Goal: Task Accomplishment & Management: Use online tool/utility

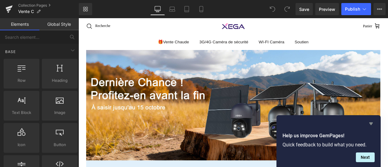
click at [373, 123] on icon "Hide survey" at bounding box center [371, 123] width 7 height 7
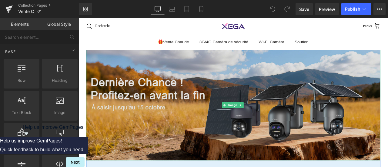
click at [174, 122] on img at bounding box center [262, 121] width 349 height 131
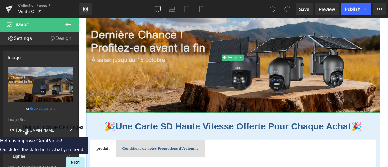
scroll to position [61, 0]
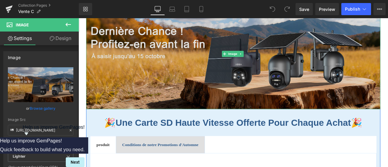
click at [156, 46] on img at bounding box center [262, 60] width 349 height 131
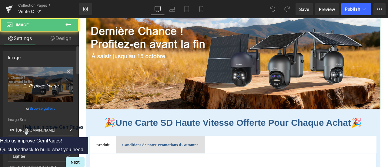
click at [47, 88] on icon "Replace Image" at bounding box center [40, 85] width 49 height 8
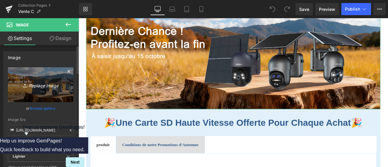
type input "C:\fakepath\QQ图片20241025095308.jpg"
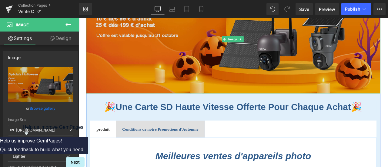
scroll to position [91, 0]
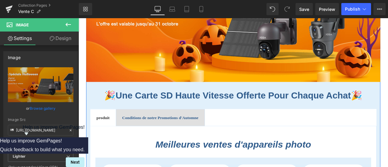
click at [105, 103] on div "🎉 Une carte SD haute vitesse offerte pour chaque achat 🎉 Heading" at bounding box center [262, 110] width 340 height 14
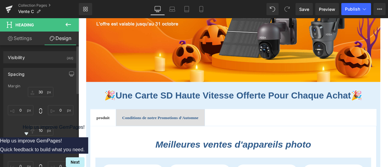
click at [41, 74] on div "Spacing" at bounding box center [41, 74] width 74 height 12
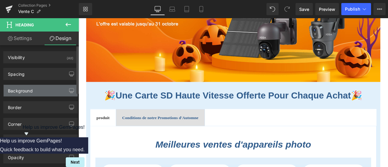
click at [43, 89] on div "Background" at bounding box center [41, 91] width 74 height 12
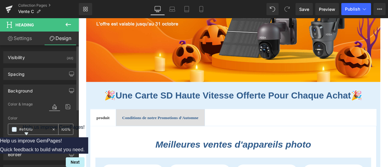
click at [40, 129] on input "#e1f0fb" at bounding box center [34, 129] width 30 height 7
paste input "f5f5f7"
type input "#f5f5f7"
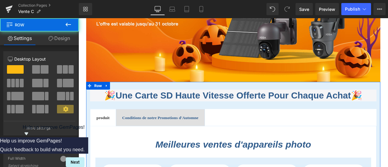
click at [60, 41] on link "Design" at bounding box center [58, 39] width 39 height 14
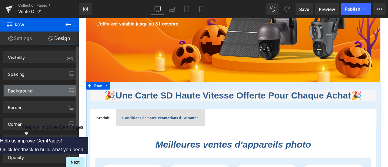
click at [38, 87] on div "Background" at bounding box center [41, 91] width 74 height 12
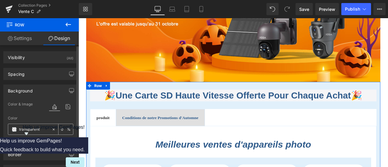
click at [44, 127] on input "transparent" at bounding box center [34, 129] width 30 height 7
paste input "#f5f5f7"
type input "#f5f5f7"
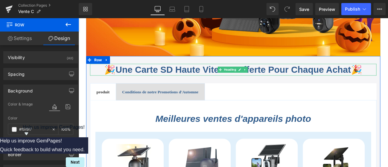
scroll to position [182, 0]
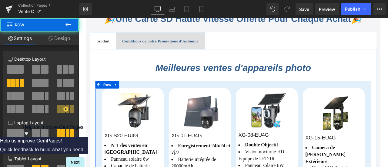
click at [63, 40] on link "Design" at bounding box center [58, 39] width 39 height 14
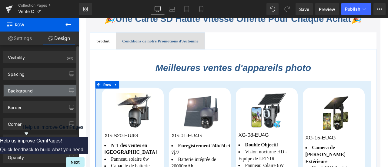
click at [40, 89] on div "Background" at bounding box center [41, 91] width 74 height 12
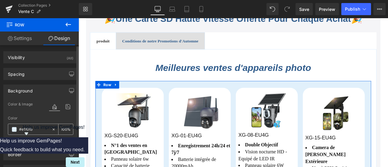
click at [38, 128] on input "#e1f0fb" at bounding box center [34, 129] width 30 height 7
paste input "f5f5f7"
type input "#f5f5f7"
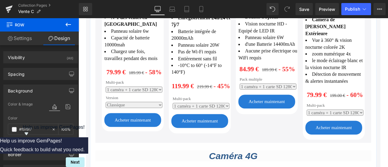
scroll to position [425, 0]
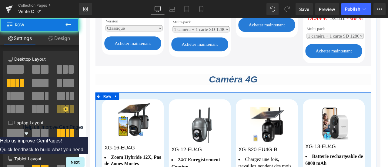
click at [52, 36] on icon at bounding box center [51, 38] width 5 height 5
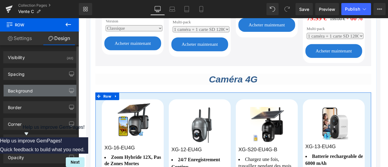
click at [39, 90] on div "Background" at bounding box center [41, 91] width 74 height 12
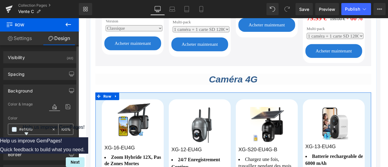
click at [40, 130] on input "#e1f0fb" at bounding box center [34, 129] width 30 height 7
paste input "f5f5f7"
type input "#f5f5f7"
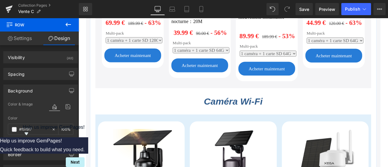
scroll to position [698, 0]
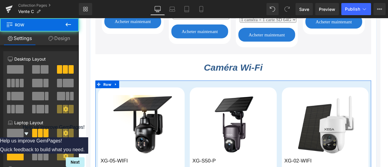
click at [62, 36] on link "Design" at bounding box center [58, 39] width 39 height 14
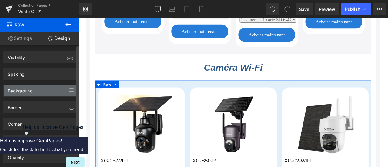
click at [31, 93] on div "Background" at bounding box center [20, 89] width 25 height 8
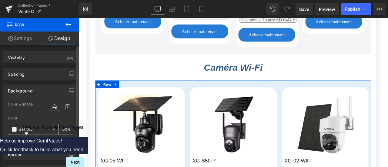
click at [39, 127] on input "#e1f0fb" at bounding box center [34, 129] width 30 height 7
paste input "f5f5f7"
type input "#f5f5f7"
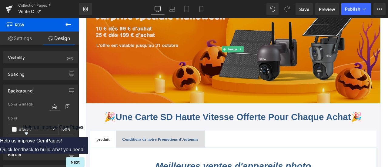
scroll to position [91, 0]
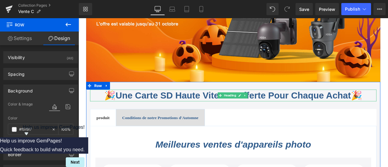
click at [146, 111] on font "Une carte SD haute vitesse offerte pour chaque achat" at bounding box center [262, 110] width 279 height 12
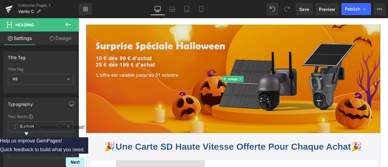
scroll to position [61, 0]
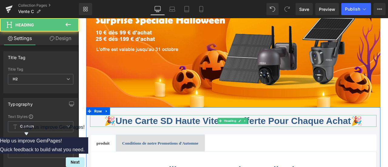
click at [157, 138] on font "Une carte SD haute vitesse offerte pour chaque achat" at bounding box center [262, 140] width 279 height 12
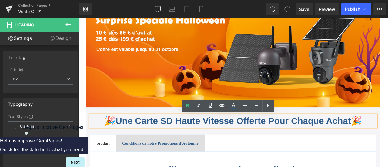
drag, startPoint x: 133, startPoint y: 140, endPoint x: 400, endPoint y: 134, distance: 267.6
click at [388, 134] on h2 "🎉 Une carte SD haute vitesse offerte pour chaque achat 🎉" at bounding box center [262, 140] width 340 height 14
paste div
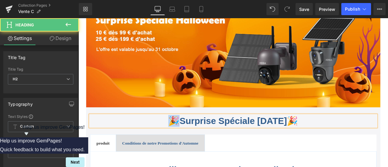
drag, startPoint x: 186, startPoint y: 143, endPoint x: 176, endPoint y: 142, distance: 10.1
click at [176, 142] on h2 "🎉 Surprise Spéciale [DATE] 🎉" at bounding box center [262, 140] width 340 height 14
drag, startPoint x: 342, startPoint y: 141, endPoint x: 339, endPoint y: 141, distance: 3.3
click at [339, 141] on h2 "🎃 Surprise Spéciale [DATE] 🎉" at bounding box center [262, 140] width 340 height 14
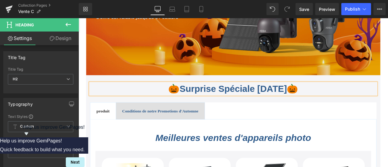
scroll to position [152, 0]
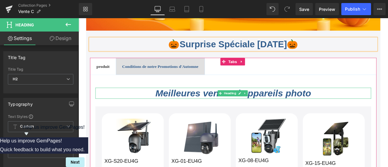
click at [214, 104] on icon "Meilleures ventes d'appareils photo" at bounding box center [262, 107] width 185 height 12
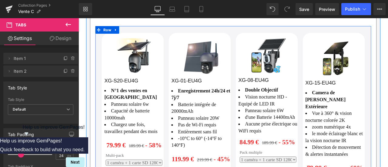
scroll to position [334, 0]
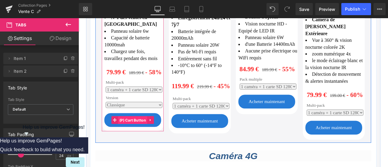
click at [145, 135] on span "(P) Cart Button" at bounding box center [142, 139] width 35 height 9
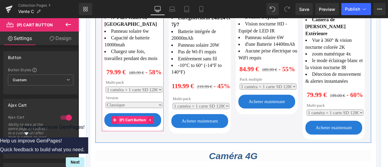
click at [139, 134] on span "(P) Cart Button" at bounding box center [142, 138] width 35 height 9
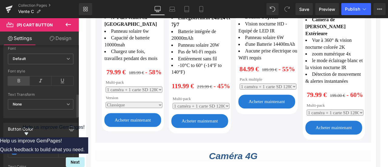
scroll to position [273, 0]
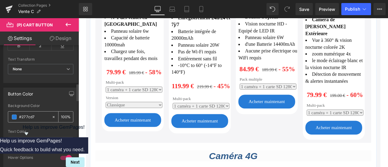
drag, startPoint x: 30, startPoint y: 116, endPoint x: 13, endPoint y: 116, distance: 17.6
click at [13, 116] on div "#277cd7" at bounding box center [29, 117] width 43 height 11
paste input "ff5500"
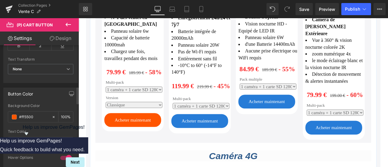
scroll to position [334, 0]
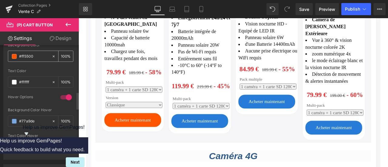
click at [15, 56] on span at bounding box center [14, 56] width 5 height 5
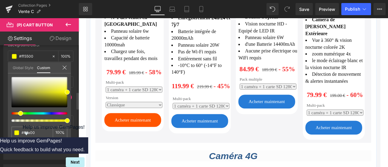
click at [18, 114] on div at bounding box center [37, 113] width 56 height 2
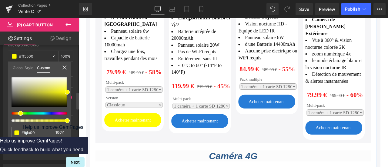
click at [16, 113] on div at bounding box center [37, 113] width 56 height 2
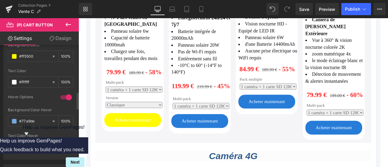
drag, startPoint x: 7, startPoint y: 52, endPoint x: 2, endPoint y: 52, distance: 4.6
click at [2, 52] on div "Button Color rgba(39, 124, 215, 1) Background Color #ff5500 100 % rgba(255, 255…" at bounding box center [41, 90] width 82 height 137
paste input "F29928"
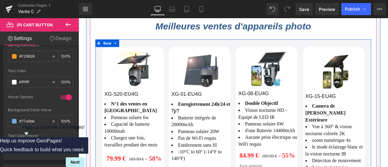
scroll to position [303, 0]
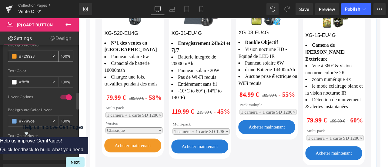
type input "#F29928"
click at [15, 54] on span at bounding box center [14, 56] width 5 height 5
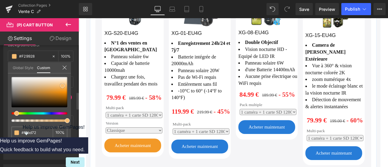
click at [62, 86] on div at bounding box center [40, 92] width 56 height 30
click at [64, 89] on div at bounding box center [40, 92] width 56 height 30
click at [61, 90] on div at bounding box center [40, 92] width 56 height 30
click at [66, 90] on div at bounding box center [40, 92] width 56 height 30
drag, startPoint x: 41, startPoint y: 133, endPoint x: 9, endPoint y: 132, distance: 32.5
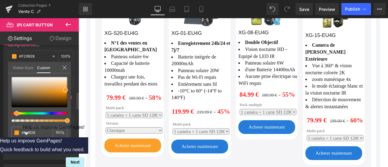
click at [9, 132] on div "#f29928 100 %" at bounding box center [39, 111] width 63 height 68
type input "#fa9f28"
click at [193, 145] on div "Rendering Content" at bounding box center [194, 143] width 37 height 7
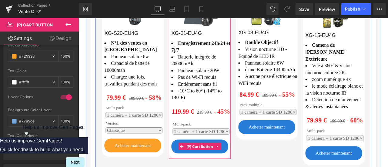
click at [207, 146] on div "Rendering Content" at bounding box center [194, 143] width 37 height 7
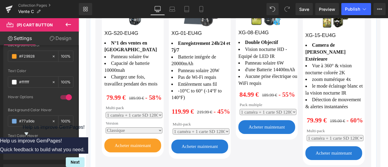
click at [203, 144] on div "Rendering Content" at bounding box center [194, 143] width 37 height 7
drag, startPoint x: 35, startPoint y: 120, endPoint x: 12, endPoint y: 116, distance: 22.3
click at [8, 116] on div "#77a9de" at bounding box center [29, 121] width 43 height 11
paste input "fa9f28"
click at [15, 119] on span at bounding box center [14, 121] width 5 height 5
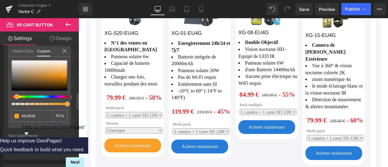
click at [60, 71] on div at bounding box center [40, 75] width 56 height 30
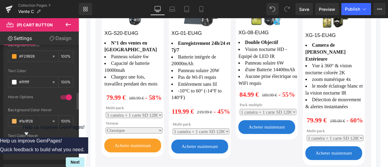
click at [39, 118] on input "#fa9f28" at bounding box center [34, 121] width 30 height 7
drag, startPoint x: 31, startPoint y: 117, endPoint x: 10, endPoint y: 117, distance: 20.6
click at [10, 117] on div "#fa9f28" at bounding box center [29, 121] width 43 height 11
type input "#f2b25d"
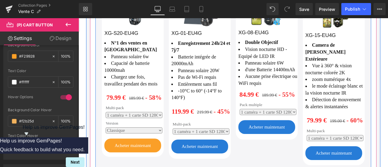
click at [262, 167] on div "Sparen 55 % (P) Image XG-08-EU4G (P) SKU Double Objectif Vision nocturne HD - E…" at bounding box center [301, 85] width 79 height 213
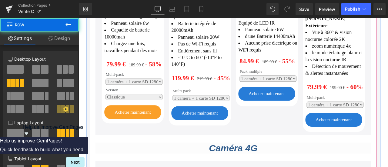
scroll to position [394, 0]
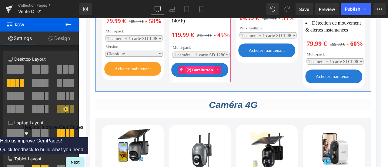
click at [224, 76] on span "(P) Cart Button" at bounding box center [222, 79] width 35 height 9
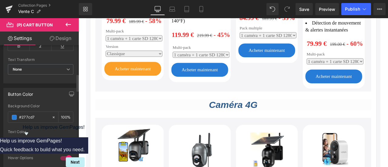
scroll to position [273, 0]
drag, startPoint x: 36, startPoint y: 114, endPoint x: 9, endPoint y: 113, distance: 26.7
click at [9, 113] on div "#277cd7" at bounding box center [29, 117] width 43 height 11
paste input "fa9f28"
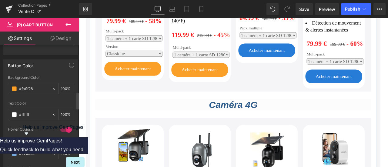
scroll to position [334, 0]
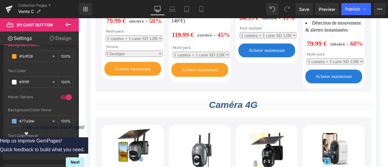
type input "#fa9f28"
click at [369, 116] on h2 "Caméra 4G" at bounding box center [262, 120] width 327 height 13
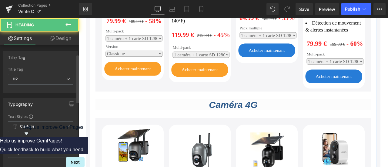
scroll to position [152, 0]
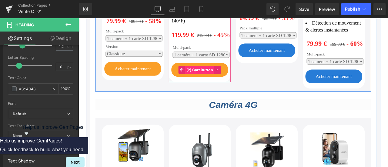
click at [217, 78] on span "(P) Cart Button" at bounding box center [222, 79] width 35 height 9
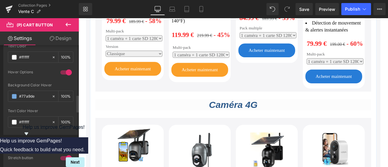
scroll to position [364, 0]
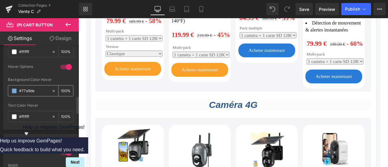
drag, startPoint x: 39, startPoint y: 89, endPoint x: 9, endPoint y: 88, distance: 29.4
click at [9, 88] on div "#77a9de" at bounding box center [29, 91] width 43 height 11
paste input "f2b25d"
type input "#f2b25d"
click at [51, 78] on div "Background Color Hover" at bounding box center [41, 80] width 66 height 4
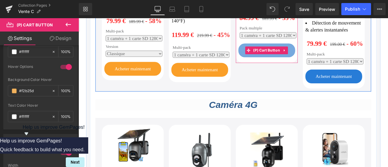
click at [303, 56] on span "(P) Cart Button" at bounding box center [301, 56] width 35 height 9
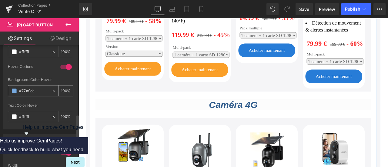
drag, startPoint x: 38, startPoint y: 90, endPoint x: 11, endPoint y: 89, distance: 26.7
click at [11, 89] on div "#77a9de" at bounding box center [29, 91] width 43 height 11
paste input "f2b25d"
type input "#f2b25d"
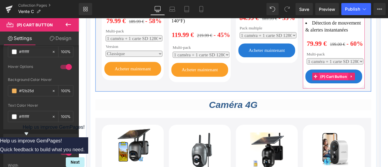
click at [371, 83] on span "(P) Cart Button" at bounding box center [381, 87] width 35 height 9
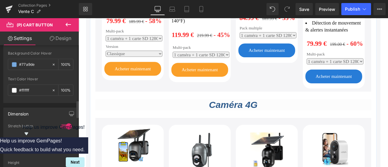
scroll to position [394, 0]
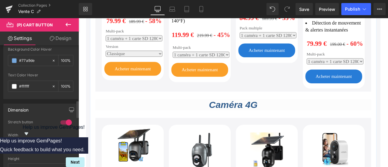
drag, startPoint x: 39, startPoint y: 59, endPoint x: 7, endPoint y: 60, distance: 32.2
click at [7, 60] on div "rgb(39, 124, 215) Background Color #277cd7 100 % rgba(255, 255, 255, 1) Text Co…" at bounding box center [41, 40] width 74 height 116
paste input "f2b25d"
type input "#f2b25d"
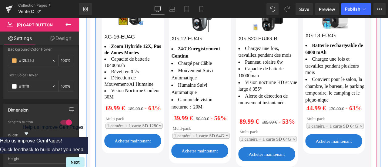
scroll to position [576, 0]
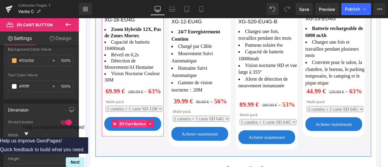
click at [143, 139] on span "(P) Cart Button" at bounding box center [142, 143] width 35 height 9
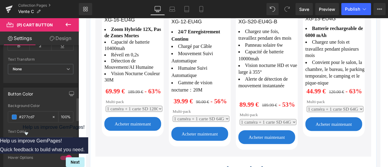
scroll to position [334, 0]
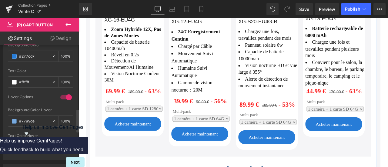
drag, startPoint x: 38, startPoint y: 119, endPoint x: 6, endPoint y: 118, distance: 32.5
click at [6, 118] on div "rgb(39, 124, 215) Background Color #277cd7 100 % rgba(255, 255, 255, 1) Text Co…" at bounding box center [41, 101] width 74 height 116
paste input "f2b25d"
type input "#f2b25d"
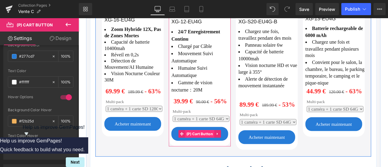
click at [223, 151] on span "(P) Cart Button" at bounding box center [222, 155] width 35 height 9
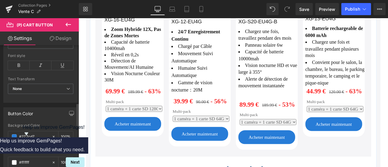
scroll to position [303, 0]
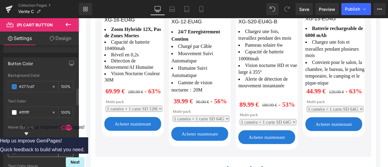
drag, startPoint x: 35, startPoint y: 150, endPoint x: 9, endPoint y: 149, distance: 26.1
click at [9, 149] on div "#77a9de" at bounding box center [29, 151] width 43 height 11
paste input "f2b25d"
type input "#f2b25d"
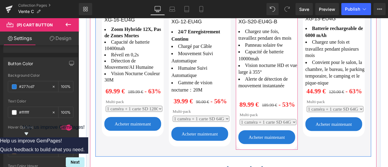
click at [292, 156] on span "(P) Cart Button" at bounding box center [302, 159] width 28 height 7
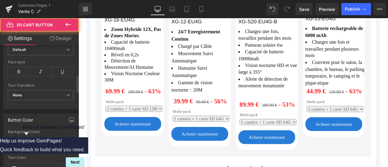
scroll to position [364, 0]
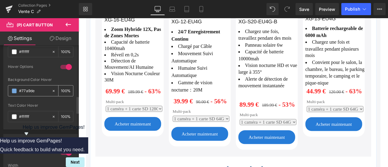
drag, startPoint x: 38, startPoint y: 86, endPoint x: 10, endPoint y: 86, distance: 27.9
click at [10, 86] on div "#77a9de" at bounding box center [29, 91] width 43 height 11
paste input "f2b25d"
type input "#f2b25d"
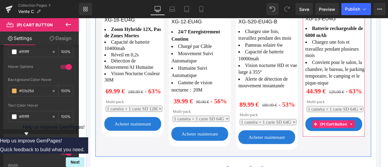
click at [380, 139] on span "(P) Cart Button" at bounding box center [381, 143] width 35 height 9
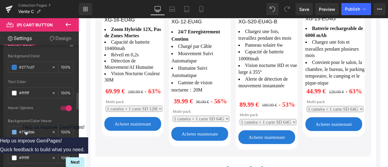
scroll to position [334, 0]
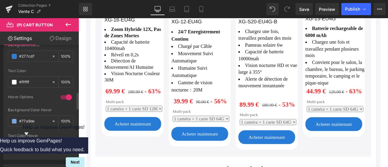
drag, startPoint x: 37, startPoint y: 119, endPoint x: 0, endPoint y: 115, distance: 36.9
click at [0, 115] on div "Button Color rgb(39, 124, 215) Background Color #277cd7 100 % rgba(255, 255, 25…" at bounding box center [41, 90] width 82 height 137
paste input "f2b25d"
type input "#f2b25d"
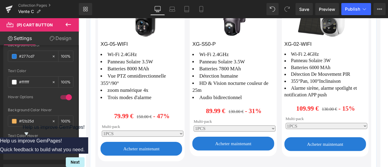
scroll to position [880, 0]
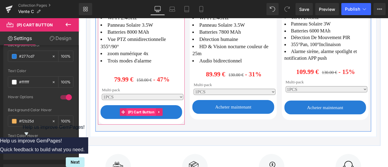
click at [162, 125] on span "(P) Cart Button" at bounding box center [153, 129] width 35 height 9
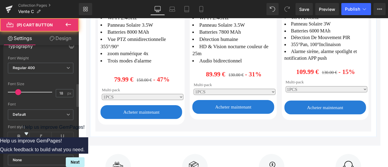
scroll to position [303, 0]
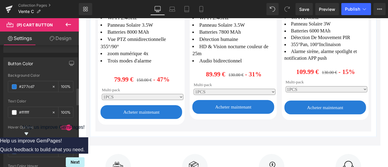
drag, startPoint x: 38, startPoint y: 146, endPoint x: 7, endPoint y: 144, distance: 31.6
click at [7, 144] on div "rgb(39, 124, 215) Background Color #277cd7 100 % rgba(255, 255, 255, 1) Text Co…" at bounding box center [41, 131] width 74 height 116
paste input "f2b25d"
type input "#f2b25d"
click at [258, 120] on span "(P) Cart Button" at bounding box center [262, 123] width 28 height 7
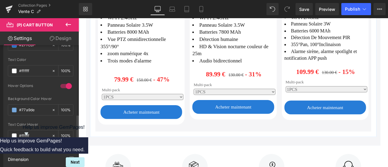
scroll to position [364, 0]
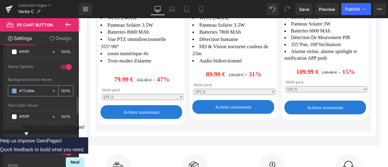
drag, startPoint x: 39, startPoint y: 90, endPoint x: 11, endPoint y: 88, distance: 28.3
click at [11, 88] on div "#77a9de" at bounding box center [29, 91] width 43 height 11
paste input "f2b25d"
type input "#f2b25d"
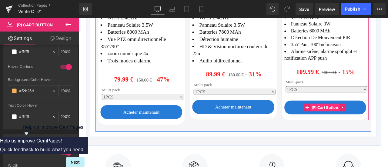
click at [359, 120] on span "(P) Cart Button" at bounding box center [370, 124] width 35 height 9
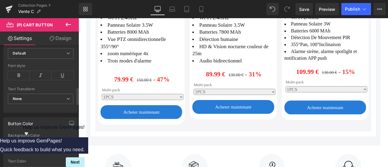
scroll to position [303, 0]
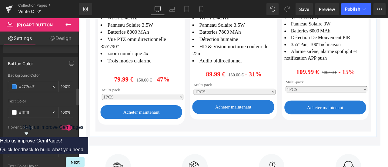
drag, startPoint x: 37, startPoint y: 147, endPoint x: 5, endPoint y: 146, distance: 32.5
click at [5, 146] on div "rgb(39, 124, 215) Background Color #277cd7 100 % rgba(255, 255, 255, 1) Text Co…" at bounding box center [41, 131] width 74 height 116
paste input "f2b25d"
type input "#f2b25d"
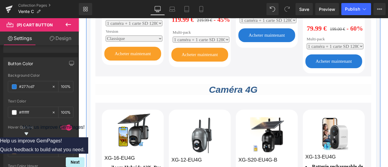
scroll to position [364, 0]
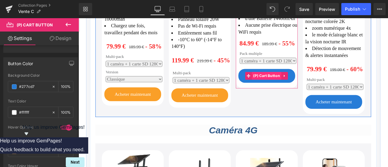
click at [305, 82] on span "(P) Cart Button" at bounding box center [301, 86] width 35 height 9
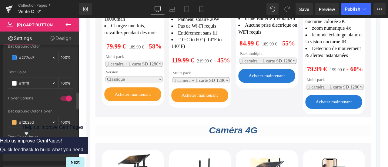
scroll to position [303, 0]
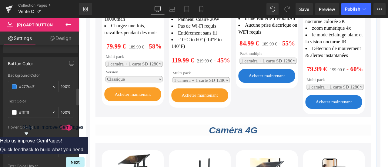
drag, startPoint x: 38, startPoint y: 84, endPoint x: 1, endPoint y: 85, distance: 37.0
click at [1, 85] on div "Button Color rgb(39, 124, 215) Background Color #277cd7 100 % rgba(255, 255, 25…" at bounding box center [41, 121] width 82 height 137
paste input "fa9f28"
type input "#fa9f28"
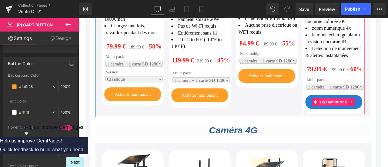
click at [386, 113] on span "(P) Cart Button" at bounding box center [381, 117] width 35 height 9
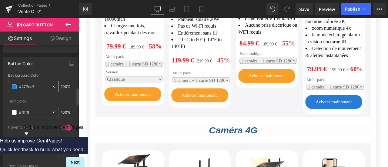
drag, startPoint x: 29, startPoint y: 85, endPoint x: 12, endPoint y: 85, distance: 17.0
click at [12, 85] on div "#277cd7" at bounding box center [29, 86] width 43 height 11
paste input "fa9f28"
type input "#fa9f28"
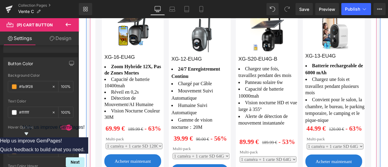
scroll to position [546, 0]
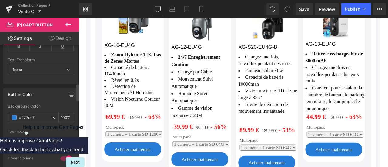
scroll to position [273, 0]
drag, startPoint x: 36, startPoint y: 115, endPoint x: 12, endPoint y: 114, distance: 24.3
click at [12, 114] on div "#277cd7" at bounding box center [29, 117] width 43 height 11
paste input "fa9f28"
type input "#fa9f28"
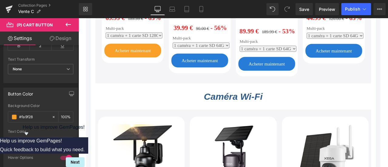
scroll to position [667, 0]
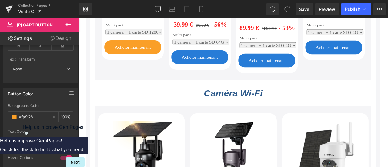
click at [222, 61] on span "(P) Cart Button" at bounding box center [222, 64] width 28 height 7
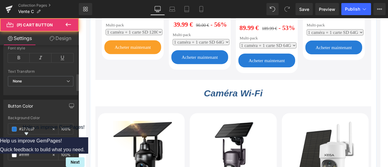
scroll to position [303, 0]
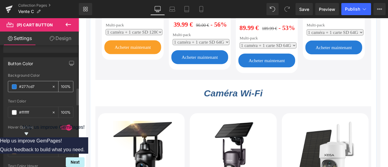
drag, startPoint x: 36, startPoint y: 84, endPoint x: 8, endPoint y: 83, distance: 27.9
click at [8, 83] on div "#277cd7" at bounding box center [29, 86] width 43 height 11
paste input "fa9f28"
type input "#fa9f28"
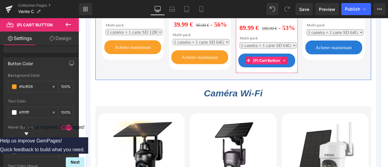
click at [305, 64] on span "(P) Cart Button" at bounding box center [301, 68] width 35 height 9
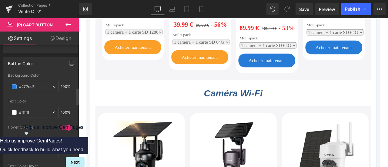
drag, startPoint x: 35, startPoint y: 86, endPoint x: 7, endPoint y: 84, distance: 28.3
click at [7, 84] on div "rgb(39, 124, 215) Background Color #277cd7 100 % rgba(255, 255, 255, 1) Text Co…" at bounding box center [41, 131] width 74 height 116
paste input "fa9f28"
type input "#fa9f28"
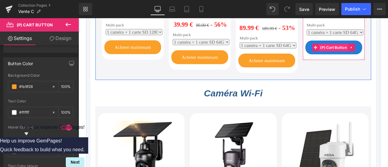
click at [373, 48] on span "(P) Cart Button" at bounding box center [381, 52] width 35 height 9
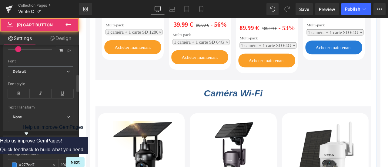
scroll to position [243, 0]
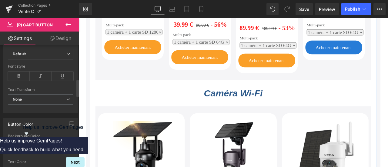
drag, startPoint x: 36, startPoint y: 144, endPoint x: 7, endPoint y: 143, distance: 29.2
paste input "fa9f28"
type input "#fa9f28"
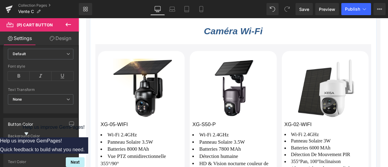
scroll to position [849, 0]
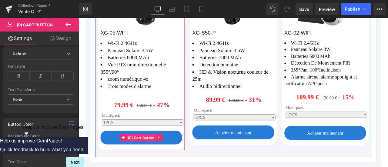
click at [153, 156] on span "(P) Cart Button" at bounding box center [153, 160] width 35 height 9
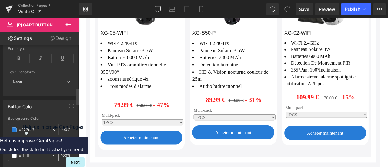
scroll to position [303, 0]
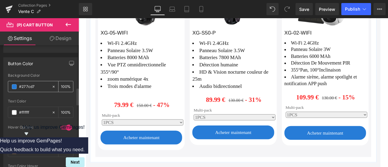
drag, startPoint x: 39, startPoint y: 83, endPoint x: 12, endPoint y: 82, distance: 26.7
click at [12, 82] on div "#277cd7" at bounding box center [29, 86] width 43 height 11
paste input "fa9f28"
type input "#fa9f28"
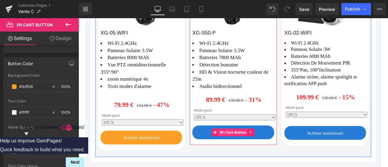
click at [261, 149] on span "(P) Cart Button" at bounding box center [261, 153] width 35 height 9
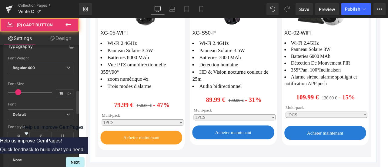
scroll to position [334, 0]
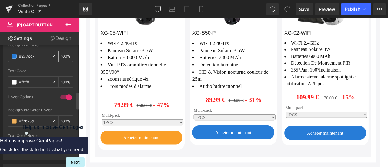
drag, startPoint x: 39, startPoint y: 54, endPoint x: 12, endPoint y: 52, distance: 27.0
click at [12, 52] on div "#277cd7" at bounding box center [29, 56] width 43 height 11
paste input "fa9f28"
type input "#fa9f28"
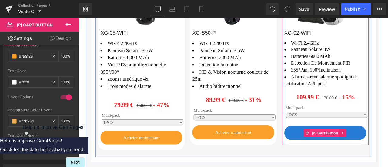
click at [358, 150] on span "(P) Cart Button" at bounding box center [370, 154] width 35 height 9
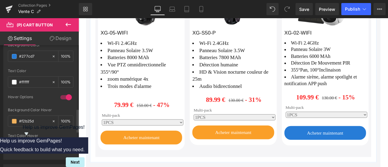
drag, startPoint x: 39, startPoint y: 53, endPoint x: 4, endPoint y: 51, distance: 35.3
click at [4, 51] on div "rgb(39, 124, 215) Background Color #277cd7 100 % rgba(255, 255, 255, 1) Text Co…" at bounding box center [41, 101] width 74 height 116
paste input "fa9f28"
type input "#fa9f28"
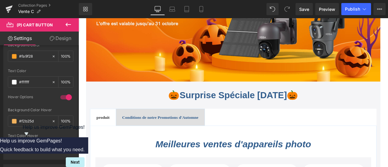
scroll to position [91, 0]
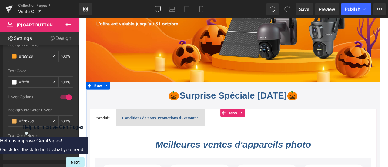
click at [153, 134] on b "Conditions de notre Promotions d'Automne" at bounding box center [175, 135] width 90 height 5
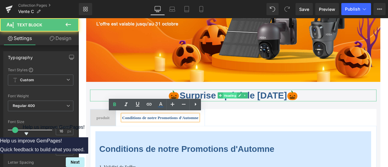
click at [260, 109] on span "Heading" at bounding box center [258, 109] width 17 height 7
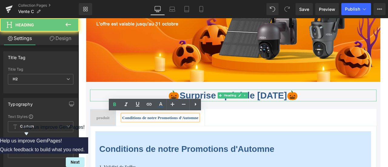
click at [221, 110] on font "Surprise Spéciale [DATE]" at bounding box center [261, 110] width 127 height 12
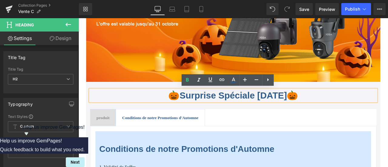
drag, startPoint x: 194, startPoint y: 111, endPoint x: 330, endPoint y: 105, distance: 136.3
click at [325, 105] on font "Surprise Spéciale [DATE]" at bounding box center [261, 110] width 127 height 12
copy font "Surprise Spéciale [DATE]"
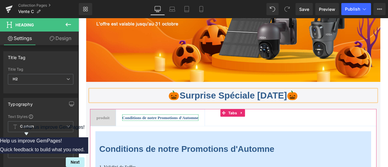
click at [141, 136] on b "Conditions de notre Promotions d'Automne" at bounding box center [175, 135] width 90 height 5
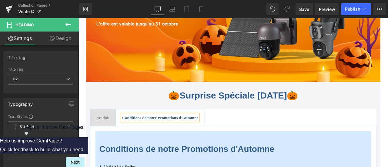
click at [141, 136] on b "Conditions de notre Promotions d'Automne" at bounding box center [175, 135] width 90 height 5
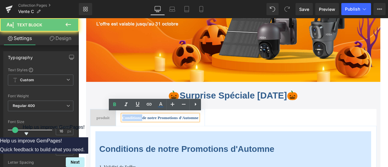
click at [146, 135] on b "Conditions de notre Promotions d'Automne" at bounding box center [175, 135] width 90 height 5
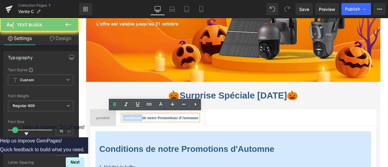
click at [146, 135] on b "Conditions de notre Promotions d'Automne" at bounding box center [175, 135] width 90 height 5
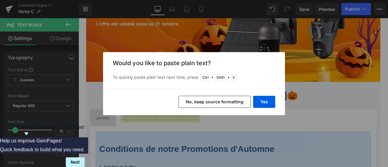
click at [231, 102] on button "No, keep source formatting" at bounding box center [215, 102] width 72 height 12
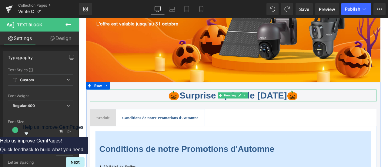
click at [212, 111] on font "Surprise Spéciale [DATE]" at bounding box center [261, 110] width 127 height 12
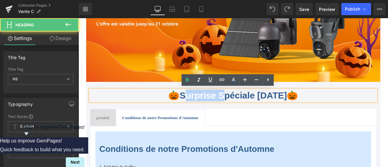
click at [212, 111] on font "Surprise Spéciale [DATE]" at bounding box center [261, 110] width 127 height 12
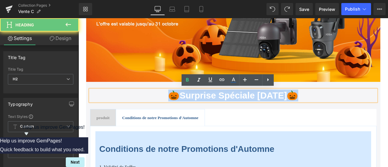
click at [212, 111] on font "Surprise Spéciale [DATE]" at bounding box center [261, 110] width 127 height 12
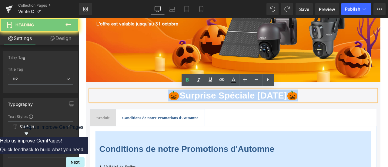
click at [210, 109] on font "Surprise Spéciale [DATE]" at bounding box center [261, 110] width 127 height 12
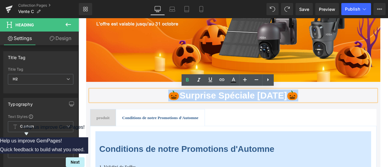
drag, startPoint x: 193, startPoint y: 109, endPoint x: 331, endPoint y: 112, distance: 137.7
click at [325, 112] on font "Surprise Spéciale [DATE]" at bounding box center [261, 110] width 127 height 12
copy font "Surprise Spéciale [DATE]"
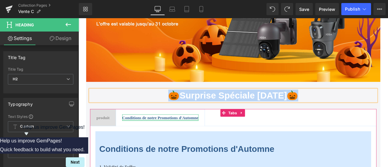
click at [184, 136] on b "Conditions de notre Promotions d'Automne" at bounding box center [175, 135] width 90 height 5
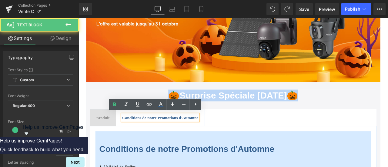
click at [184, 136] on b "Conditions de notre Promotions d'Automne" at bounding box center [175, 135] width 90 height 5
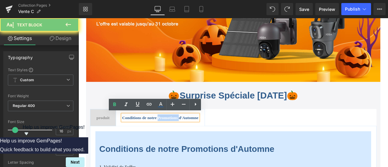
click at [163, 137] on b "Conditions de notre Promotions d'Automne" at bounding box center [175, 135] width 90 height 5
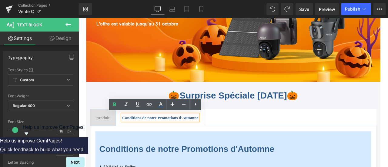
click at [143, 137] on b "Conditions de notre Promotions d'Automne" at bounding box center [175, 135] width 90 height 5
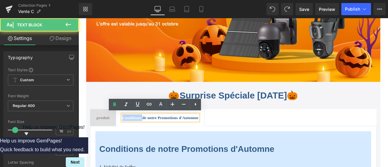
click at [143, 137] on b "Conditions de notre Promotions d'Automne" at bounding box center [175, 135] width 90 height 5
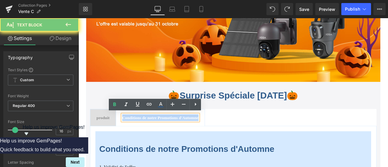
click at [143, 137] on b "Conditions de notre Promotions d'Automne" at bounding box center [175, 135] width 90 height 5
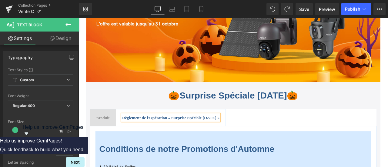
click at [281, 136] on ul "produit Text Block Règlement de l'Opération « Surprise Spéciale [DATE] » Text B…" at bounding box center [262, 136] width 340 height 21
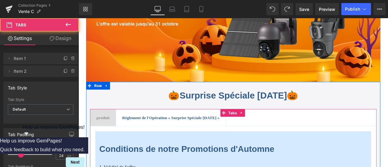
click at [109, 134] on span "produit" at bounding box center [107, 135] width 15 height 5
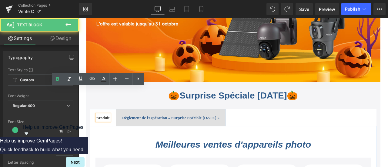
scroll to position [121, 0]
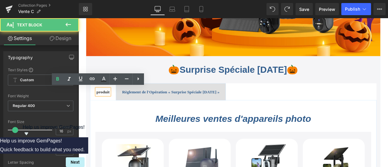
click at [265, 80] on div "🎃 Surprise Spéciale [DATE] 🎃 Heading" at bounding box center [262, 79] width 340 height 14
click at [265, 80] on font "Surprise Spéciale [DATE]" at bounding box center [261, 79] width 127 height 12
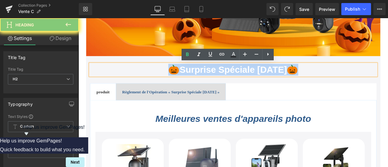
click at [222, 81] on font "Surprise Spéciale [DATE]" at bounding box center [261, 79] width 127 height 12
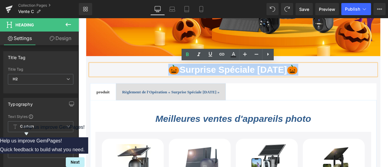
drag, startPoint x: 194, startPoint y: 78, endPoint x: 331, endPoint y: 80, distance: 137.7
click at [325, 80] on font "Surprise Spéciale [DATE]" at bounding box center [261, 79] width 127 height 12
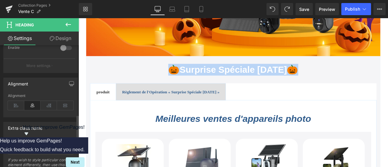
scroll to position [306, 0]
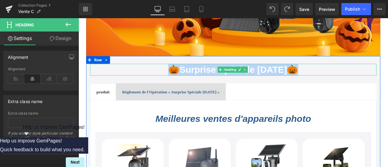
click at [215, 81] on font "Surprise Spéciale [DATE]" at bounding box center [261, 79] width 127 height 12
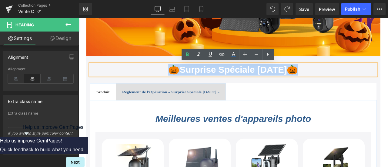
drag, startPoint x: 193, startPoint y: 78, endPoint x: 332, endPoint y: 83, distance: 138.4
click at [325, 83] on font "Surprise Spéciale [DATE]" at bounding box center [261, 79] width 127 height 12
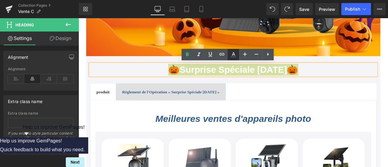
click at [235, 54] on icon at bounding box center [233, 54] width 7 height 7
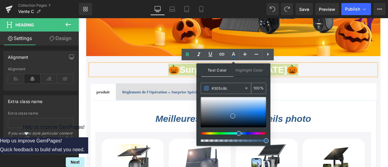
drag, startPoint x: 232, startPoint y: 89, endPoint x: 203, endPoint y: 89, distance: 29.1
click at [203, 89] on div "#305c8c" at bounding box center [222, 88] width 43 height 11
paste input "fa9f28"
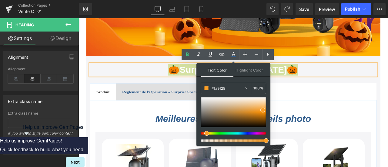
drag, startPoint x: 207, startPoint y: 89, endPoint x: 221, endPoint y: 94, distance: 15.2
click at [207, 89] on span at bounding box center [206, 88] width 4 height 4
click at [264, 109] on span at bounding box center [263, 110] width 5 height 5
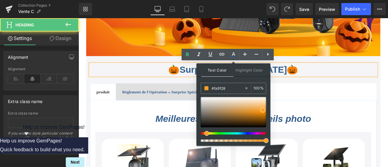
click at [358, 78] on h2 "🎃 Surprise Spéciale [DATE] 🎃" at bounding box center [262, 79] width 340 height 14
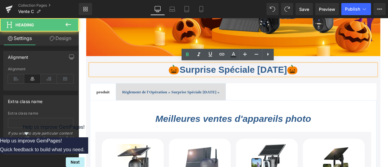
click at [247, 81] on font "Surprise Spéciale [DATE]" at bounding box center [261, 79] width 127 height 12
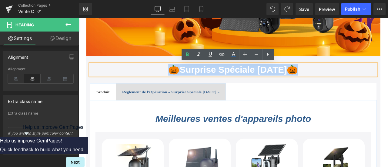
click at [247, 81] on font "Surprise Spéciale [DATE]" at bounding box center [261, 79] width 127 height 12
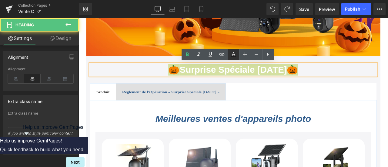
click at [236, 54] on icon at bounding box center [233, 54] width 7 height 7
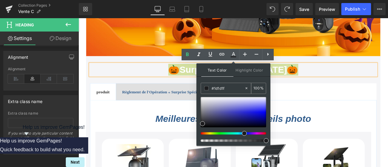
drag, startPoint x: 231, startPoint y: 89, endPoint x: 203, endPoint y: 88, distance: 27.6
click at [202, 88] on div "#1d1d1f" at bounding box center [222, 88] width 43 height 11
paste input "fa9f28"
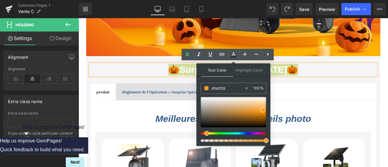
type input "#fa9f28"
click at [263, 109] on span at bounding box center [263, 110] width 5 height 5
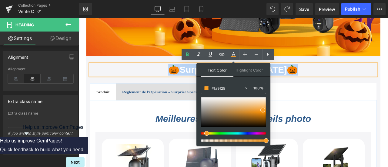
click at [368, 79] on h2 "🎃 Surprise Spéciale [DATE] 🎃" at bounding box center [262, 79] width 340 height 14
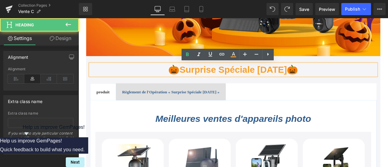
click at [358, 101] on ul "produit Text Block Règlement de l'Opération « Surprise Spéciale [DATE] » Text B…" at bounding box center [262, 106] width 340 height 21
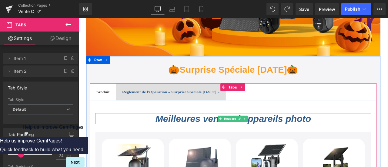
click at [192, 136] on icon "Meilleures ventes d'appareils photo" at bounding box center [262, 137] width 185 height 12
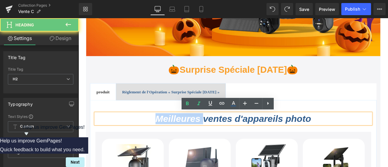
click at [192, 136] on icon "Meilleures ventes d'appareils photo" at bounding box center [262, 137] width 185 height 12
click at [162, 138] on h2 "Meilleures ventes d'appareils photo" at bounding box center [262, 137] width 327 height 13
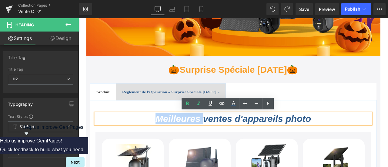
drag, startPoint x: 152, startPoint y: 139, endPoint x: 311, endPoint y: 132, distance: 159.1
click at [388, 139] on h2 "Meilleures ventes d'appareils photo" at bounding box center [262, 137] width 327 height 13
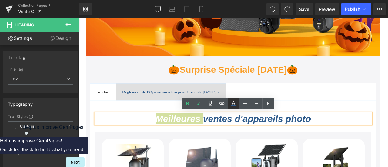
click at [233, 106] on icon at bounding box center [233, 106] width 5 height 1
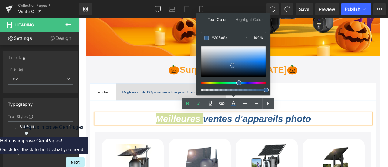
drag, startPoint x: 230, startPoint y: 38, endPoint x: 204, endPoint y: 36, distance: 26.1
click at [204, 36] on div "#305c8c" at bounding box center [222, 37] width 43 height 11
paste input "fa9f28"
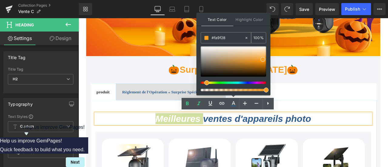
type input "#fa9f28"
click at [206, 37] on span at bounding box center [206, 38] width 4 height 4
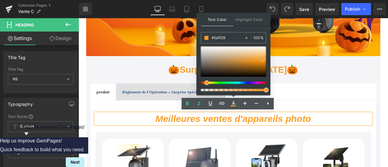
click at [263, 59] on span at bounding box center [263, 59] width 5 height 5
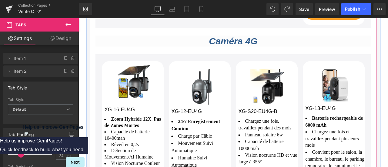
scroll to position [425, 0]
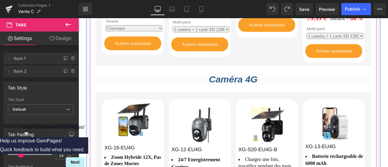
click at [251, 84] on div "Caméra 4G Heading" at bounding box center [262, 90] width 327 height 13
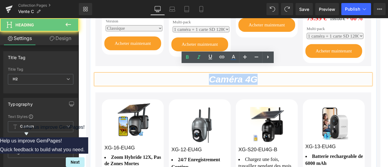
drag, startPoint x: 231, startPoint y: 83, endPoint x: 303, endPoint y: 86, distance: 72.0
click at [303, 86] on h2 "Caméra 4G" at bounding box center [262, 90] width 327 height 13
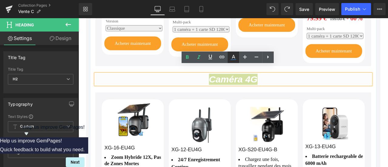
click at [237, 56] on icon at bounding box center [233, 57] width 7 height 7
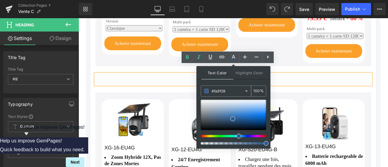
drag, startPoint x: 229, startPoint y: 90, endPoint x: 207, endPoint y: 91, distance: 21.6
click at [204, 90] on div "#fa9f28" at bounding box center [222, 91] width 43 height 11
paste input "fa9f28"
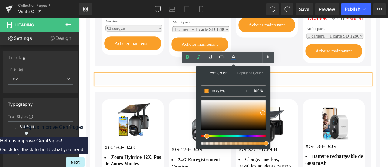
type input "#fa9f28"
click at [205, 89] on span at bounding box center [206, 91] width 4 height 4
click at [263, 111] on span at bounding box center [263, 112] width 5 height 5
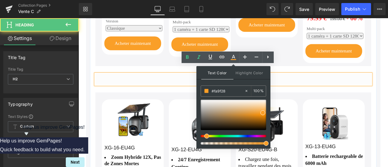
click at [338, 84] on h2 "Caméra 4G" at bounding box center [262, 90] width 327 height 13
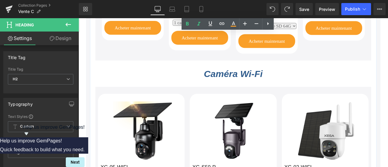
scroll to position [698, 0]
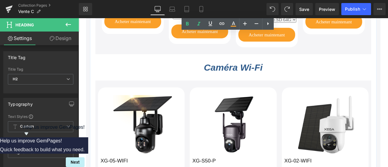
click at [251, 70] on div "Caméra Wi-Fi Heading" at bounding box center [262, 76] width 327 height 13
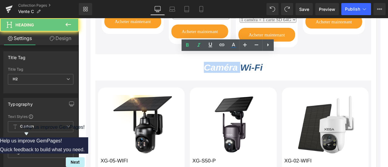
click at [251, 70] on icon "Caméra Wi-Fi" at bounding box center [262, 76] width 70 height 12
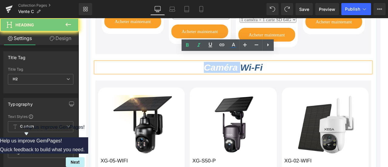
click at [251, 70] on icon "Caméra Wi-Fi" at bounding box center [262, 76] width 70 height 12
click at [234, 47] on icon at bounding box center [233, 45] width 7 height 7
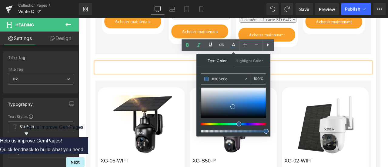
drag, startPoint x: 228, startPoint y: 77, endPoint x: 202, endPoint y: 76, distance: 26.4
click at [202, 76] on div "#305c8c" at bounding box center [222, 79] width 43 height 11
paste input "fa9f28"
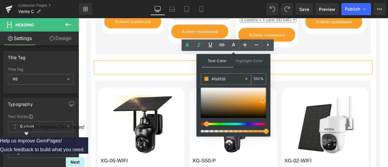
click at [207, 78] on span at bounding box center [206, 79] width 4 height 4
click at [263, 100] on span at bounding box center [263, 100] width 5 height 5
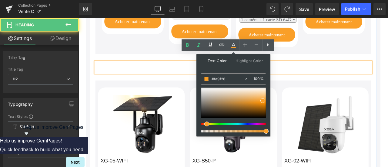
click at [337, 70] on h2 "Caméra Wi-Fi" at bounding box center [262, 76] width 327 height 13
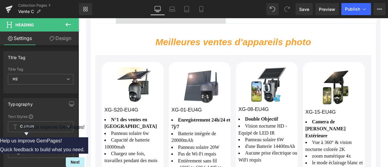
scroll to position [91, 0]
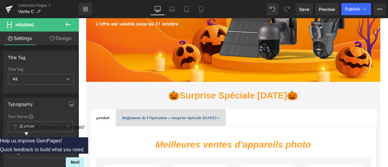
click at [181, 139] on div "Règlement de l'Opération « Surprise Spéciale [DATE] » Text Block" at bounding box center [188, 136] width 116 height 8
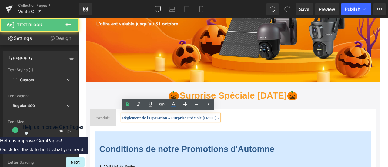
click at [145, 138] on div "Règlement de l'Opération « Surprise Spéciale [DATE] »" at bounding box center [188, 136] width 116 height 8
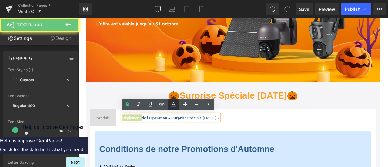
click at [172, 106] on icon at bounding box center [173, 104] width 3 height 4
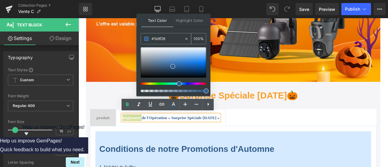
drag, startPoint x: 173, startPoint y: 38, endPoint x: 147, endPoint y: 35, distance: 25.6
click at [147, 35] on div "#fa9f28" at bounding box center [162, 38] width 43 height 11
paste input "fa9f28"
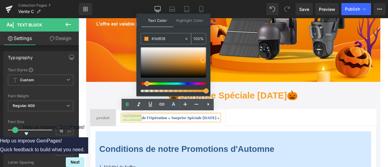
type input "#fa9f28"
click at [146, 37] on span at bounding box center [146, 39] width 4 height 4
click at [202, 60] on span at bounding box center [203, 60] width 5 height 5
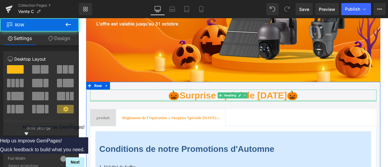
scroll to position [121, 0]
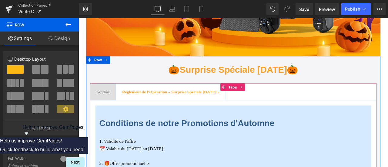
click at [111, 106] on span "produit" at bounding box center [107, 105] width 15 height 5
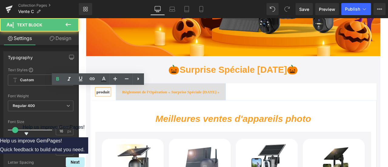
click at [218, 109] on span "Règlement de l'Opération « Surprise Spéciale [DATE] » Text Block" at bounding box center [188, 106] width 130 height 20
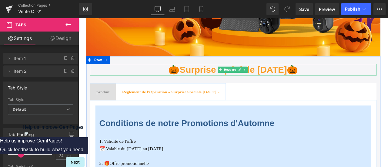
click at [150, 80] on h2 "🎃 Surprise Spéciale [DATE] 🎃" at bounding box center [262, 79] width 340 height 14
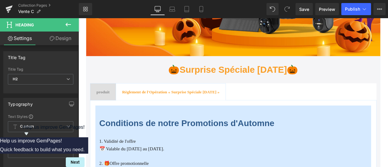
click at [54, 40] on link "Design" at bounding box center [60, 39] width 39 height 14
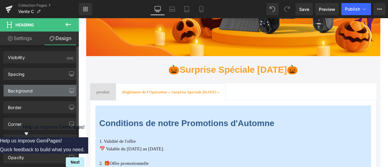
click at [37, 88] on div "Background" at bounding box center [41, 91] width 74 height 12
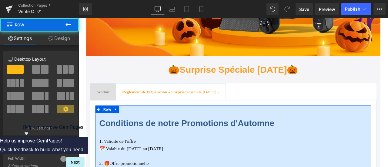
click at [62, 38] on link "Design" at bounding box center [58, 39] width 39 height 14
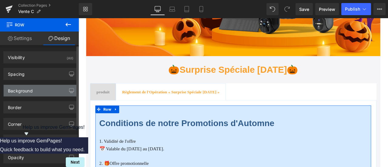
click at [36, 90] on div "Background" at bounding box center [41, 91] width 74 height 12
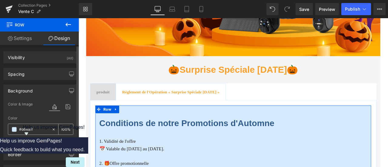
click at [35, 126] on input "text" at bounding box center [34, 129] width 30 height 7
paste input "f5f5f7"
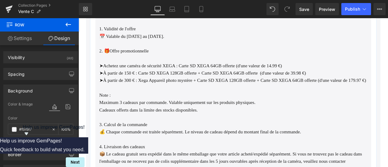
scroll to position [273, 0]
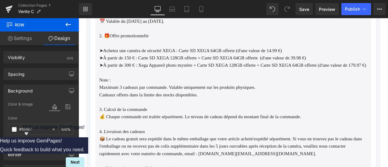
type input "#f5f5f7"
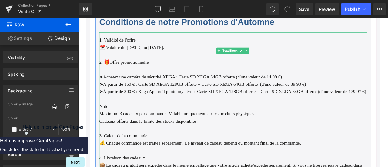
scroll to position [212, 0]
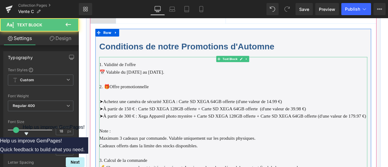
click at [112, 79] on font "📅 Valable du [DATE] au [DATE]." at bounding box center [141, 82] width 77 height 6
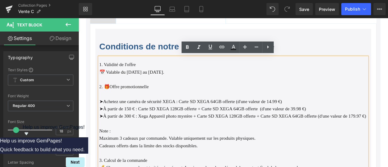
click at [137, 83] on font "📅 Valable du [DATE] au [DATE]." at bounding box center [141, 82] width 77 height 6
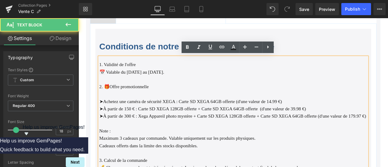
drag, startPoint x: 113, startPoint y: 81, endPoint x: 176, endPoint y: 86, distance: 63.0
click at [180, 85] on div "1. Validité de l'offre 📅 Valable du [DATE] au [DATE]. 2. 🎁Offre promotionnelle …" at bounding box center [262, 158] width 318 height 188
click at [114, 71] on font "1. Validité de l'offre" at bounding box center [124, 73] width 43 height 6
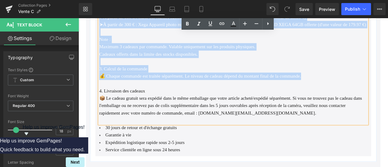
scroll to position [334, 0]
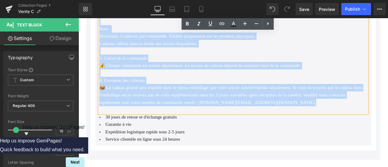
drag, startPoint x: 109, startPoint y: 72, endPoint x: 288, endPoint y: 132, distance: 188.6
click at [288, 131] on div "1. Validité de l'offre 📅 Valable du [DATE] au [DATE]. 2. 🎁Offre promotionnelle …" at bounding box center [262, 37] width 318 height 188
copy div "Loremips do s'ametc 📅 Adipisc el 4se do 37 eiusmod. 5. 🎁Tempo incididuntutla ➤E…"
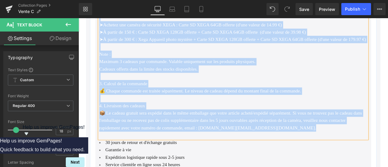
scroll to position [243, 0]
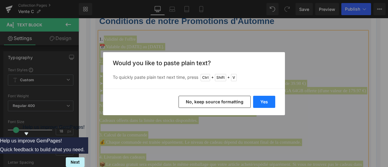
click at [263, 103] on button "Yes" at bounding box center [264, 102] width 22 height 12
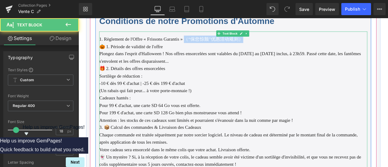
drag, startPoint x: 204, startPoint y: 42, endPoint x: 291, endPoint y: 42, distance: 87.1
click at [291, 42] on p "1. Règlement de l'Offre « Frissons Garantis » （“保您惊颤”优惠活动规则）" at bounding box center [262, 43] width 318 height 9
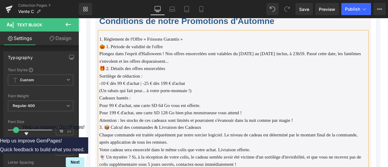
click at [230, 70] on p "Plongez dans l'esprit d'Halloween ! Nos offres ensorcelées sont valables du [DA…" at bounding box center [262, 65] width 318 height 18
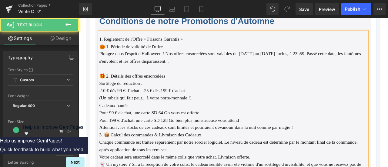
click at [218, 42] on p "1. Règlement de l'Offre « Frissons Garantis »" at bounding box center [262, 43] width 318 height 9
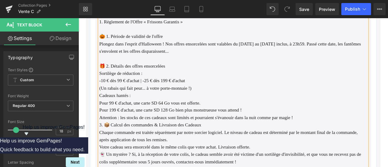
scroll to position [273, 0]
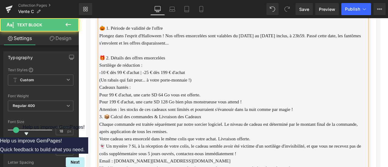
click at [349, 125] on p "Attention : les stocks de ces cadeaux sont limités et pourraient s'évanouir dan…" at bounding box center [262, 126] width 318 height 9
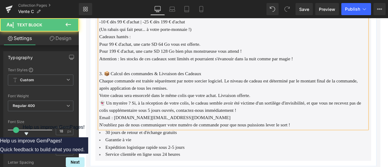
scroll to position [334, 0]
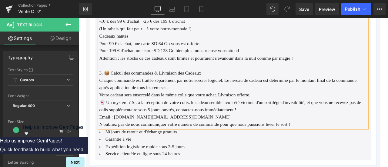
click at [307, 108] on p "Votre cadeau sera ensorcelé dans le même colis que votre achat. Livraison offer…" at bounding box center [262, 109] width 318 height 9
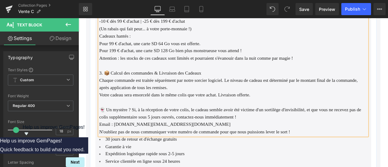
click at [258, 140] on p "Email : [DOMAIN_NAME][EMAIL_ADDRESS][DOMAIN_NAME]" at bounding box center [262, 144] width 318 height 9
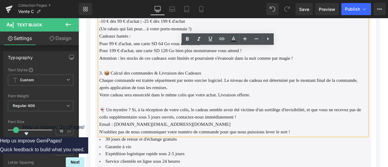
click at [90, 95] on div "🎃 Surprise Spéciale [DATE] 🎃 Heading produit Text Block Règlement de l'Opératio…" at bounding box center [262, 26] width 349 height 351
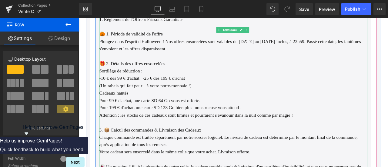
scroll to position [273, 0]
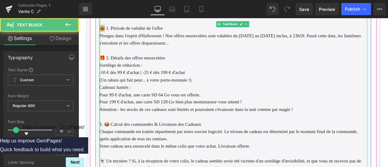
drag, startPoint x: 110, startPoint y: 30, endPoint x: 103, endPoint y: 30, distance: 6.7
click at [103, 30] on div "1. Règlement de l'Offre « Frissons Garantis » 🎃 1. Période de validité de l'off…" at bounding box center [262, 111] width 318 height 214
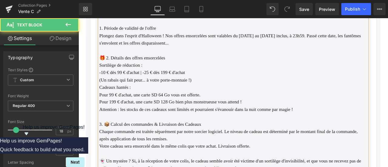
click at [111, 30] on font "1. Période de validité de l'offre" at bounding box center [136, 30] width 67 height 6
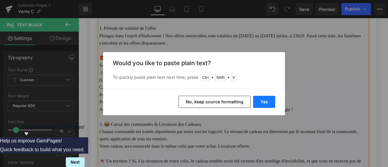
click at [268, 100] on button "Yes" at bounding box center [264, 102] width 22 height 12
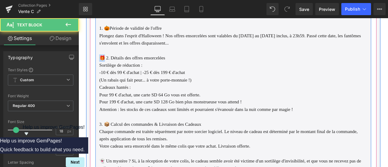
drag, startPoint x: 111, startPoint y: 66, endPoint x: 103, endPoint y: 65, distance: 8.5
click at [103, 65] on div "Conditions de notre Promotions d'Automne Heading 1. Règlement de l'Offre « Fris…" at bounding box center [262, 116] width 327 height 274
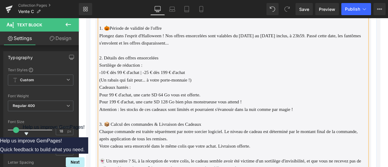
click at [111, 64] on font "2. Détails des offres ensorcelées" at bounding box center [138, 65] width 70 height 6
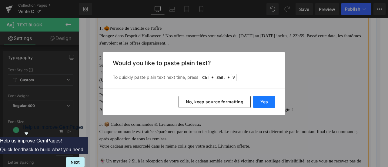
click at [267, 100] on button "Yes" at bounding box center [264, 102] width 22 height 12
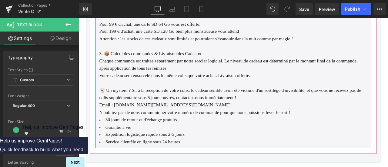
scroll to position [364, 0]
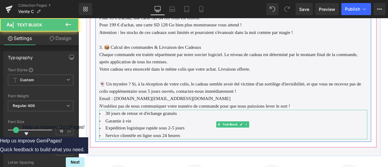
drag, startPoint x: 242, startPoint y: 126, endPoint x: 243, endPoint y: 132, distance: 6.1
click at [243, 132] on div "Conditions de notre Promotions d'Automne Heading 1. Règlement de l'Offre « Fris…" at bounding box center [262, 25] width 327 height 274
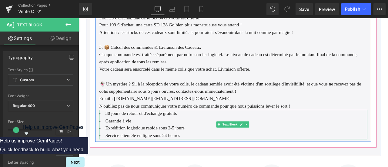
click at [148, 130] on font "30 jours de retour et d'échange gratuits" at bounding box center [152, 131] width 85 height 6
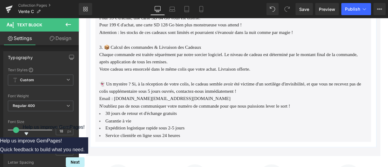
click at [59, 39] on link "Design" at bounding box center [60, 39] width 39 height 14
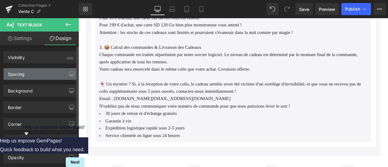
click at [45, 72] on div "Spacing" at bounding box center [41, 74] width 74 height 12
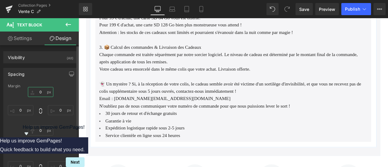
click at [42, 89] on input "0" at bounding box center [40, 92] width 25 height 10
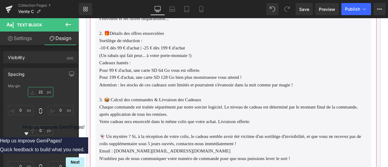
scroll to position [243, 0]
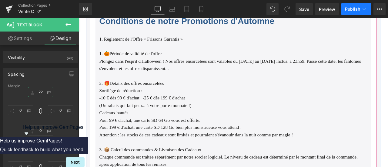
type input "22"
click at [350, 7] on span "Publish" at bounding box center [352, 9] width 15 height 5
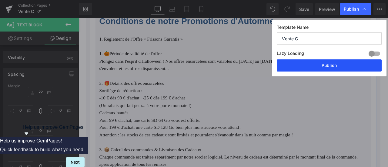
click at [333, 67] on button "Publish" at bounding box center [329, 65] width 105 height 12
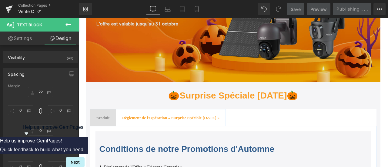
scroll to position [152, 0]
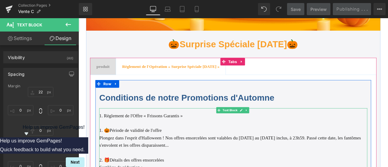
click at [133, 134] on font "1. Règlement de l'Offre « Frissons Garantis »" at bounding box center [152, 134] width 99 height 6
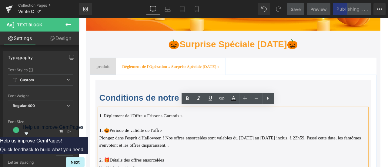
drag, startPoint x: 110, startPoint y: 133, endPoint x: 209, endPoint y: 134, distance: 99.2
click at [209, 134] on p "1. Règlement de l'Offre « Frissons Garantis »" at bounding box center [262, 134] width 318 height 9
copy font "Règlement de l'Offre « Frissons Garantis »"
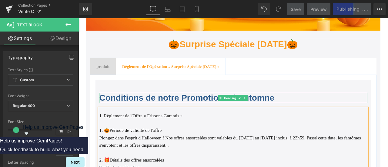
click at [140, 111] on b "Conditions de notre Promotions d'Automne" at bounding box center [206, 112] width 207 height 11
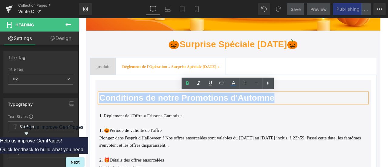
drag, startPoint x: 104, startPoint y: 112, endPoint x: 328, endPoint y: 114, distance: 223.6
click at [328, 114] on h2 "Conditions de notre Promotions d'Automne" at bounding box center [262, 113] width 318 height 12
paste div
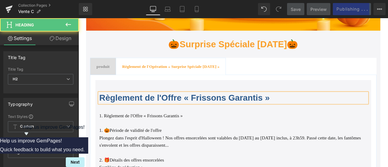
click at [263, 113] on span "Règlement de l'Offre « Frissons Garantis »" at bounding box center [204, 112] width 202 height 11
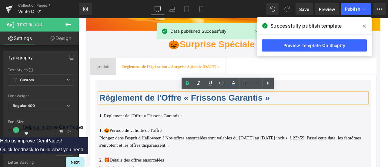
drag, startPoint x: 200, startPoint y: 133, endPoint x: 102, endPoint y: 132, distance: 98.0
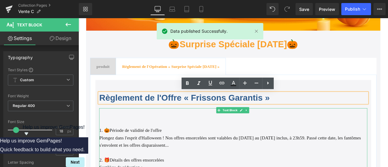
click at [105, 151] on font "1. 🎃Période de validité de l'offre" at bounding box center [140, 151] width 74 height 6
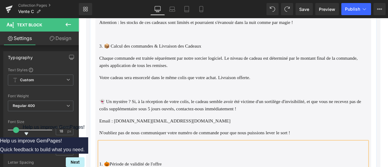
scroll to position [492, 0]
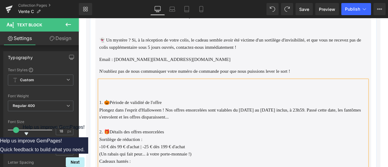
click at [97, 107] on div "1. Règlement de l'Offre « Frissons Garantis » 1. 🎃Période de validité de l'offr…" at bounding box center [262, 51] width 340 height 612
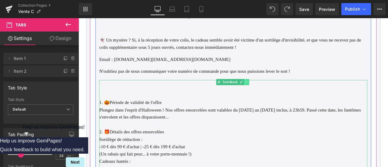
click at [278, 95] on link at bounding box center [278, 93] width 6 height 7
click at [283, 95] on link at bounding box center [281, 93] width 6 height 7
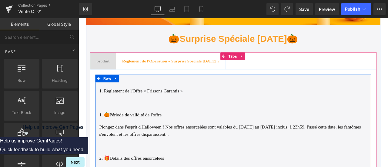
scroll to position [158, 0]
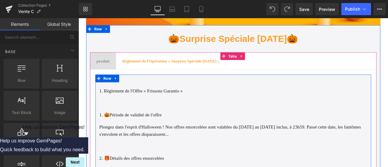
click at [147, 104] on font "1. Règlement de l'Offre « Frissons Garantis »" at bounding box center [152, 105] width 99 height 6
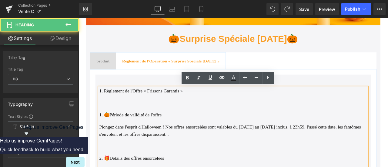
click at [125, 103] on font "1. Règlement de l'Offre « Frissons Garantis »" at bounding box center [152, 105] width 99 height 6
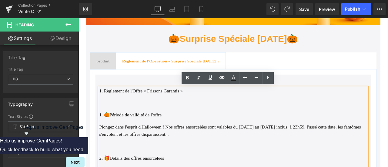
click at [109, 103] on font "1. Règlement de l'Offre « Frissons Garantis »" at bounding box center [152, 105] width 99 height 6
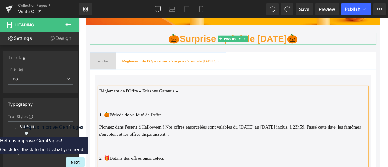
click at [216, 43] on span "🎃 Surprise Spéciale [DATE] 🎃" at bounding box center [262, 43] width 154 height 12
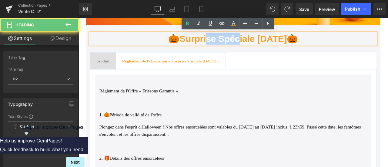
drag, startPoint x: 224, startPoint y: 42, endPoint x: 269, endPoint y: 35, distance: 45.7
click at [256, 43] on span "🎃 Surprise Spéciale [DATE] 🎃" at bounding box center [262, 43] width 154 height 12
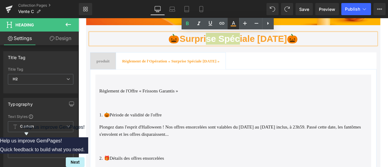
click at [233, 23] on icon at bounding box center [233, 23] width 3 height 4
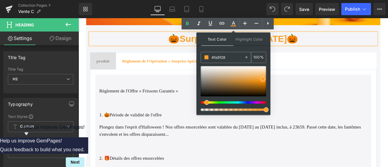
drag, startPoint x: 230, startPoint y: 58, endPoint x: 205, endPoint y: 56, distance: 25.2
click at [205, 56] on div "#fa9f28" at bounding box center [222, 57] width 43 height 11
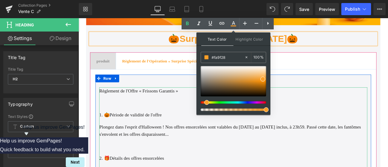
click at [142, 106] on font "Règlement de l'Offre « Frissons Garantis »" at bounding box center [149, 105] width 93 height 6
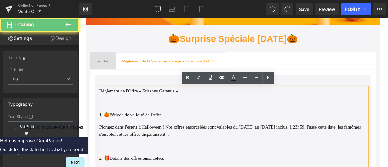
click at [146, 102] on font "Règlement de l'Offre « Frissons Garantis »" at bounding box center [149, 105] width 93 height 6
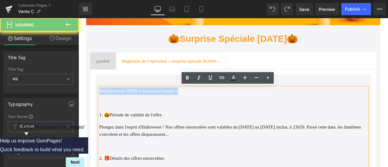
click at [146, 102] on font "Règlement de l'Offre « Frissons Garantis »" at bounding box center [149, 105] width 93 height 6
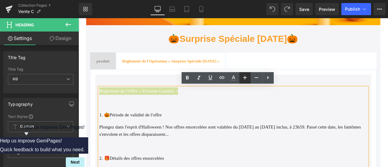
click at [243, 77] on icon at bounding box center [244, 77] width 7 height 7
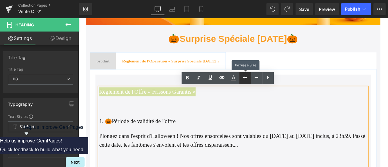
click at [243, 77] on icon at bounding box center [244, 77] width 7 height 7
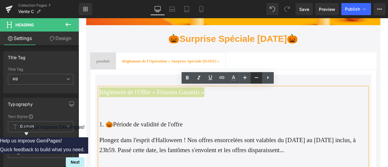
click at [256, 78] on icon at bounding box center [256, 77] width 7 height 7
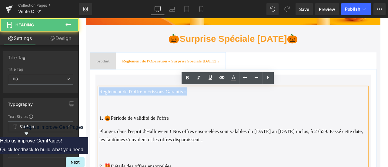
click at [172, 104] on font "Règlement de l'Offre « Frissons Garantis »" at bounding box center [155, 105] width 104 height 7
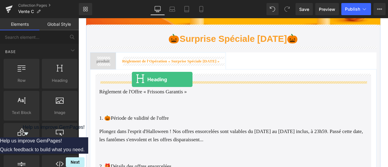
drag, startPoint x: 146, startPoint y: 91, endPoint x: 142, endPoint y: 91, distance: 4.3
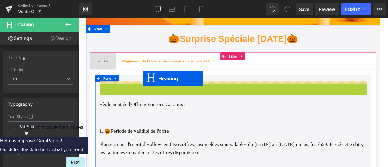
drag, startPoint x: 257, startPoint y: 98, endPoint x: 155, endPoint y: 89, distance: 102.3
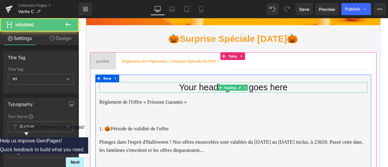
click at [192, 100] on h1 "Your heading text goes here" at bounding box center [262, 100] width 318 height 12
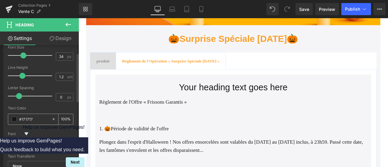
scroll to position [0, 0]
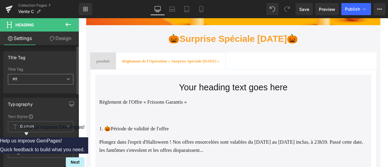
click at [33, 77] on span "H1" at bounding box center [41, 79] width 66 height 11
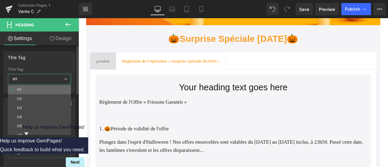
click at [31, 94] on li "H1" at bounding box center [41, 89] width 66 height 9
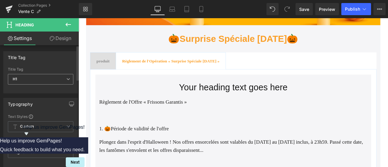
click at [32, 78] on span "H1" at bounding box center [41, 79] width 66 height 11
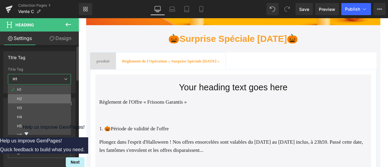
click at [30, 97] on li "H2" at bounding box center [41, 98] width 66 height 9
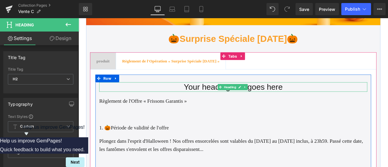
click at [216, 99] on h2 "Your heading text goes here" at bounding box center [262, 99] width 318 height 11
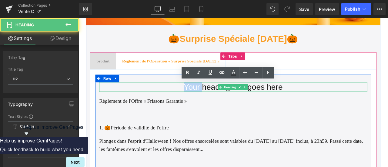
click at [216, 99] on h2 "Your heading text goes here" at bounding box center [262, 99] width 318 height 11
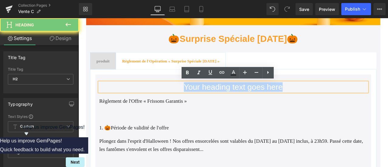
click at [216, 99] on h2 "Your heading text goes here" at bounding box center [262, 99] width 318 height 11
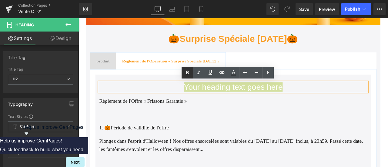
click at [187, 72] on icon at bounding box center [187, 73] width 3 height 4
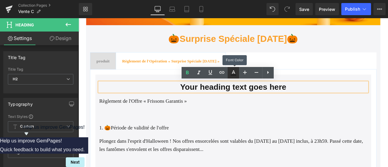
click at [235, 73] on icon at bounding box center [233, 72] width 7 height 7
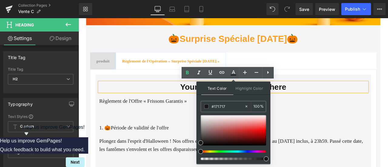
drag, startPoint x: 309, startPoint y: 125, endPoint x: 276, endPoint y: 123, distance: 32.8
paste input "fa9f28"
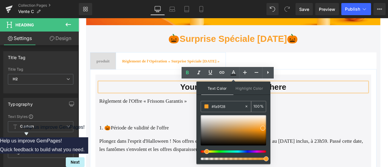
click at [229, 107] on input "#fa9f28" at bounding box center [228, 106] width 33 height 7
click at [256, 125] on div at bounding box center [234, 130] width 66 height 30
click at [263, 126] on div at bounding box center [234, 130] width 66 height 30
click at [177, 102] on h2 "Your heading text goes here" at bounding box center [262, 99] width 318 height 11
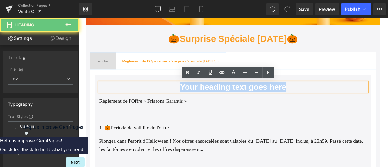
drag, startPoint x: 191, startPoint y: 101, endPoint x: 270, endPoint y: 94, distance: 79.5
click at [359, 100] on h2 "Your heading text goes here" at bounding box center [262, 99] width 318 height 11
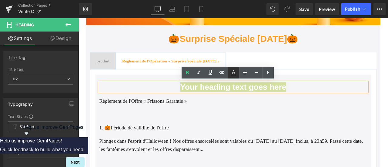
click at [234, 75] on icon at bounding box center [233, 75] width 5 height 1
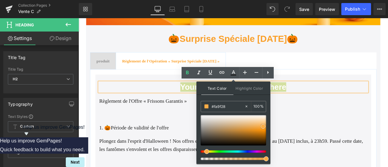
drag, startPoint x: 246, startPoint y: 130, endPoint x: 252, endPoint y: 130, distance: 5.8
click at [246, 130] on div at bounding box center [234, 130] width 66 height 30
click at [258, 127] on div at bounding box center [234, 130] width 66 height 30
drag, startPoint x: 285, startPoint y: 125, endPoint x: 275, endPoint y: 125, distance: 10.0
paste input "a9f28"
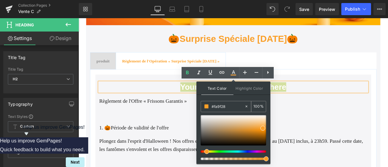
click at [229, 107] on input "#fa9f28" at bounding box center [228, 106] width 33 height 7
type input "#fa9f28"
click at [262, 126] on span at bounding box center [263, 128] width 5 height 5
click at [189, 120] on p "Règlement de l'Offre « Frissons Garantis »" at bounding box center [262, 117] width 318 height 10
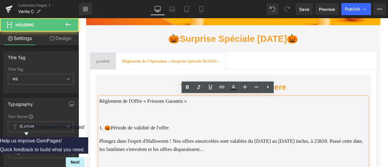
click at [141, 116] on font "Règlement de l'Offre « Frissons Garantis »" at bounding box center [155, 116] width 104 height 7
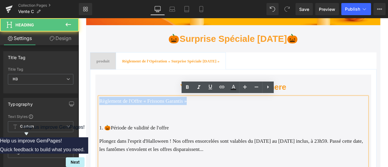
click at [141, 116] on font "Règlement de l'Offre « Frissons Garantis »" at bounding box center [155, 116] width 104 height 7
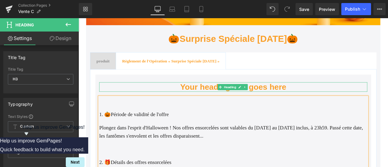
click at [168, 101] on h2 "Your heading text goes here" at bounding box center [262, 99] width 318 height 11
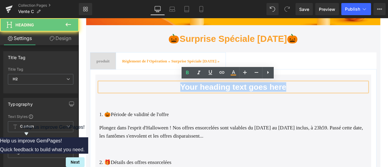
drag, startPoint x: 198, startPoint y: 99, endPoint x: 345, endPoint y: 98, distance: 147.4
click at [345, 98] on h2 "Your heading text goes here" at bounding box center [262, 99] width 318 height 11
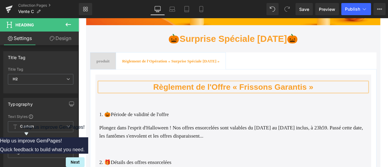
click at [256, 100] on span "Règlement de l'Offre « Frissons Garantis »" at bounding box center [262, 100] width 190 height 11
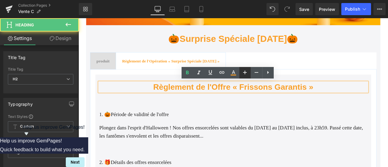
click at [246, 72] on icon at bounding box center [245, 73] width 4 height 4
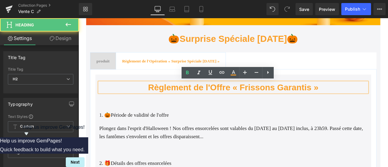
click at [197, 102] on span "Règlement de l'Offre « Frissons Garantis »" at bounding box center [262, 100] width 202 height 11
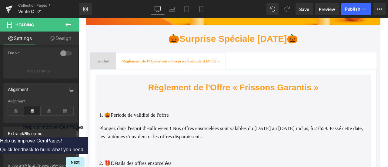
scroll to position [306, 0]
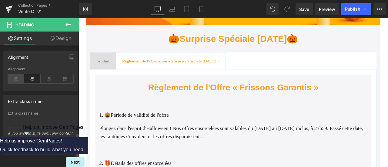
click at [16, 76] on icon at bounding box center [16, 78] width 16 height 9
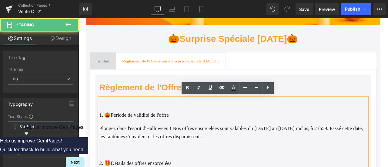
click at [105, 131] on font "1. 🎃Période de validité de l'offre" at bounding box center [144, 133] width 82 height 7
click at [118, 115] on p at bounding box center [262, 118] width 318 height 10
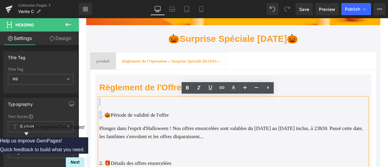
drag, startPoint x: 104, startPoint y: 130, endPoint x: 100, endPoint y: 119, distance: 11.6
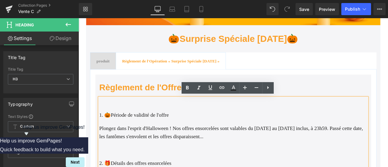
click at [104, 120] on p at bounding box center [262, 118] width 318 height 10
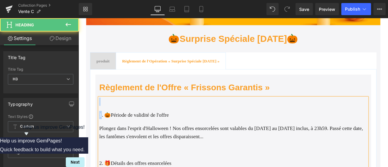
drag, startPoint x: 105, startPoint y: 133, endPoint x: 108, endPoint y: 119, distance: 14.7
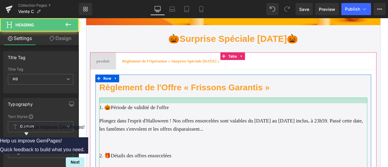
drag, startPoint x: 163, startPoint y: 112, endPoint x: 163, endPoint y: 119, distance: 7.0
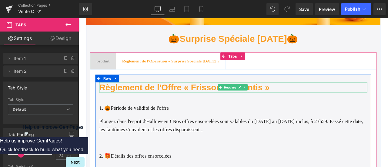
click at [185, 98] on span "Règlement de l'Offre « Frissons Garantis »" at bounding box center [204, 100] width 202 height 11
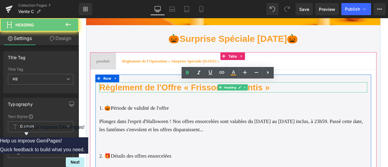
click at [185, 98] on span "Règlement de l'Offre « Frissons Garantis »" at bounding box center [204, 100] width 202 height 11
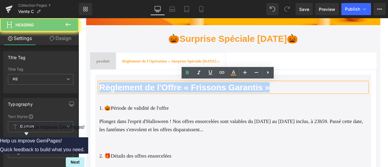
click at [185, 98] on span "Règlement de l'Offre « Frissons Garantis »" at bounding box center [204, 100] width 202 height 11
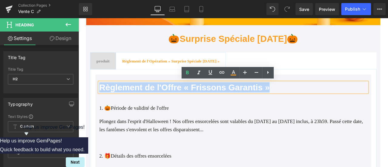
copy span "Règlement de l'Offre « Frissons Garantis »"
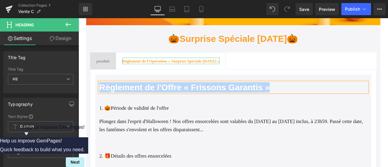
click at [162, 68] on b "Règlement de l'Opération « Surprise Spéciale [DATE] »" at bounding box center [188, 68] width 116 height 5
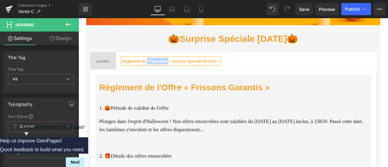
click at [162, 68] on b "Règlement de l'Opération « Surprise Spéciale [DATE] »" at bounding box center [188, 68] width 116 height 5
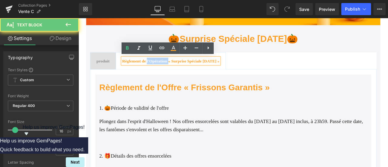
click at [162, 68] on b "Règlement de l'Opération « Surprise Spéciale [DATE] »" at bounding box center [188, 68] width 116 height 5
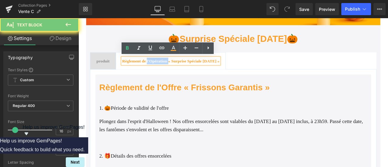
copy b "Règlement de l'Opération « Surprise Spéciale [DATE] »"
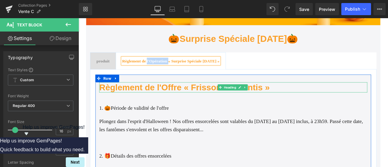
click at [149, 100] on span "Règlement de l'Offre « Frissons Garantis »" at bounding box center [204, 100] width 202 height 11
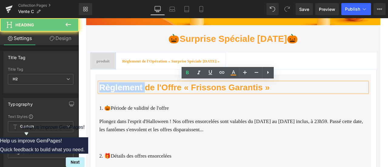
click at [149, 100] on span "Règlement de l'Offre « Frissons Garantis »" at bounding box center [204, 100] width 202 height 11
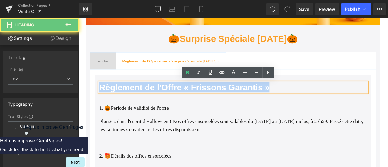
click at [149, 100] on span "Règlement de l'Offre « Frissons Garantis »" at bounding box center [204, 100] width 202 height 11
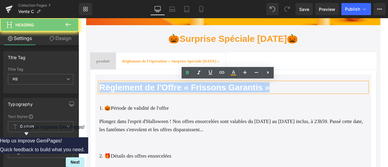
paste div
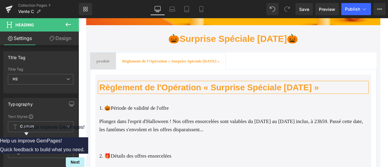
click at [137, 101] on span "Règlement de l'Opération « Surprise Spéciale [DATE] »" at bounding box center [233, 100] width 260 height 11
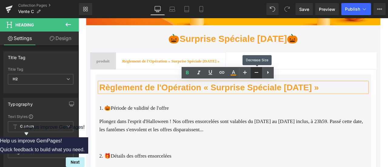
click at [257, 72] on icon at bounding box center [256, 72] width 7 height 7
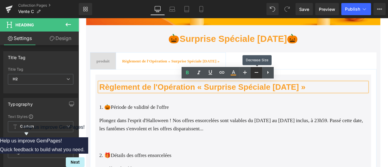
click at [257, 72] on icon at bounding box center [257, 72] width 4 height 1
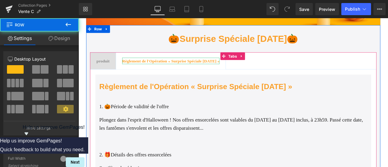
click at [180, 68] on b "Règlement de l'Opération « Surprise Spéciale [DATE] »" at bounding box center [188, 68] width 116 height 5
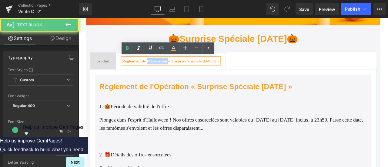
click at [180, 68] on b "Règlement de l'Opération « Surprise Spéciale [DATE] »" at bounding box center [188, 68] width 116 height 5
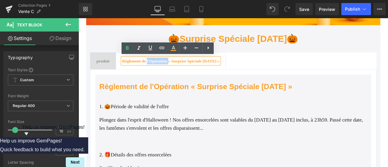
click at [180, 68] on b "Règlement de l'Opération « Surprise Spéciale [DATE] »" at bounding box center [188, 68] width 116 height 5
click at [176, 50] on icon at bounding box center [173, 50] width 5 height 1
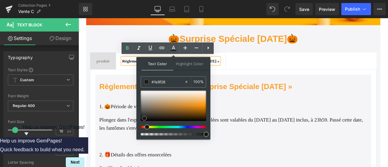
drag, startPoint x: 201, startPoint y: 103, endPoint x: 143, endPoint y: 117, distance: 60.6
click at [143, 117] on span at bounding box center [144, 118] width 5 height 5
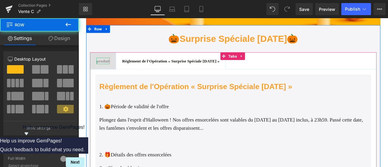
click at [107, 63] on span "produit Text Block" at bounding box center [108, 69] width 30 height 20
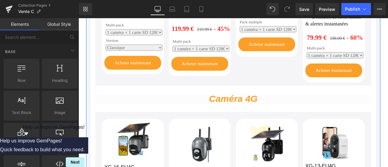
scroll to position [310, 0]
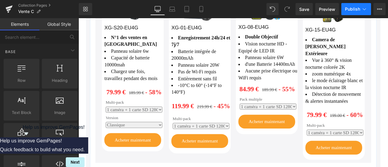
click at [351, 8] on span "Publish" at bounding box center [352, 9] width 15 height 5
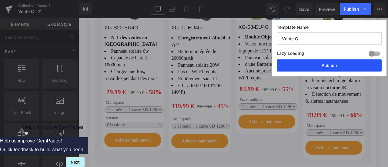
click at [357, 66] on button "Publish" at bounding box center [329, 65] width 105 height 12
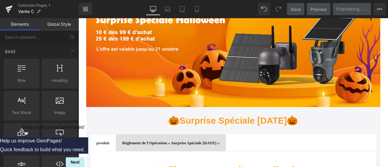
scroll to position [0, 0]
